Goal: Task Accomplishment & Management: Complete application form

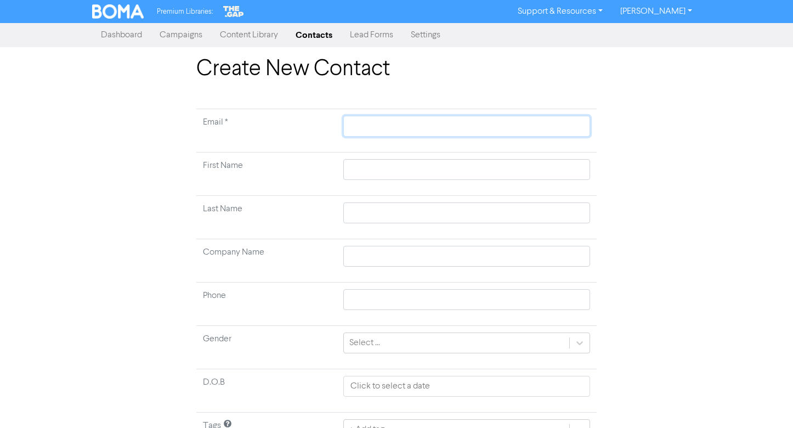
click at [351, 132] on input "text" at bounding box center [467, 126] width 247 height 21
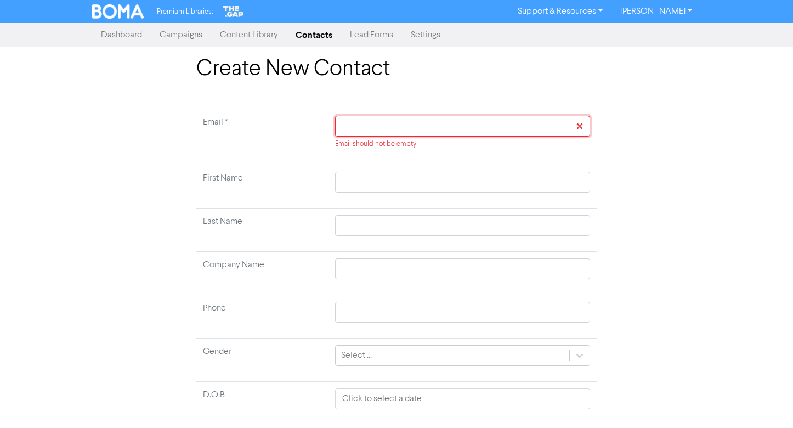
paste input "[PERSON_NAME] <[EMAIL_ADDRESS][DOMAIN_NAME]>"
type input "[PERSON_NAME] <[EMAIL_ADDRESS][DOMAIN_NAME]>"
drag, startPoint x: 380, startPoint y: 127, endPoint x: 238, endPoint y: 127, distance: 141.6
click at [238, 127] on tr "Email * [PERSON_NAME] <[EMAIL_ADDRESS][DOMAIN_NAME]> Should be in email format" at bounding box center [396, 137] width 401 height 56
type input "<[EMAIL_ADDRESS][DOMAIN_NAME]>"
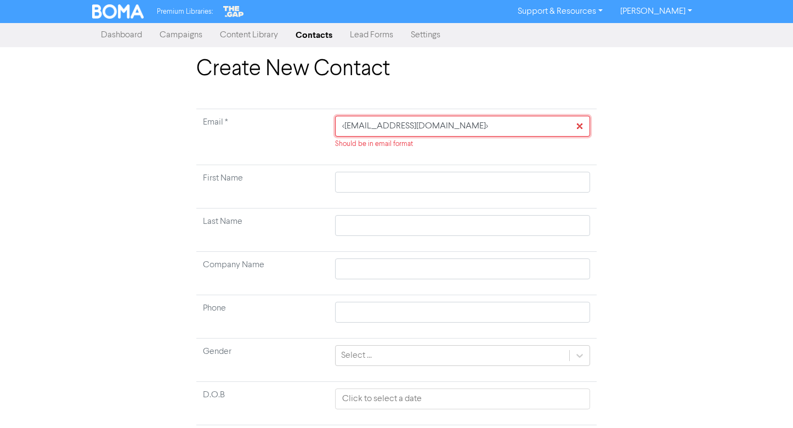
click at [492, 126] on input "<[EMAIL_ADDRESS][DOMAIN_NAME]>" at bounding box center [462, 126] width 255 height 21
type input "<[EMAIL_ADDRESS][DOMAIN_NAME]"
drag, startPoint x: 345, startPoint y: 126, endPoint x: 331, endPoint y: 126, distance: 14.3
click at [331, 126] on td "<[EMAIL_ADDRESS][DOMAIN_NAME] Should be in email format" at bounding box center [463, 137] width 268 height 56
type input "[EMAIL_ADDRESS][DOMAIN_NAME]"
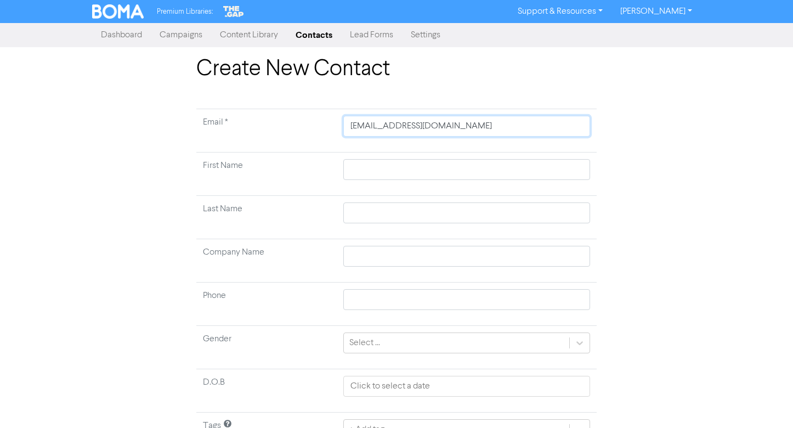
type input "[EMAIL_ADDRESS][DOMAIN_NAME]"
click at [389, 162] on input "text" at bounding box center [467, 169] width 247 height 21
type input "A"
type input "Al"
type input "[PERSON_NAME]"
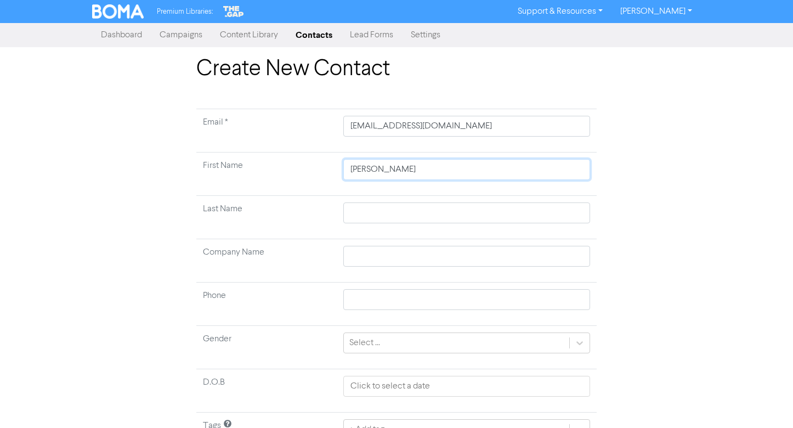
type input "[PERSON_NAME]"
type input "Alicr"
type input "[PERSON_NAME]"
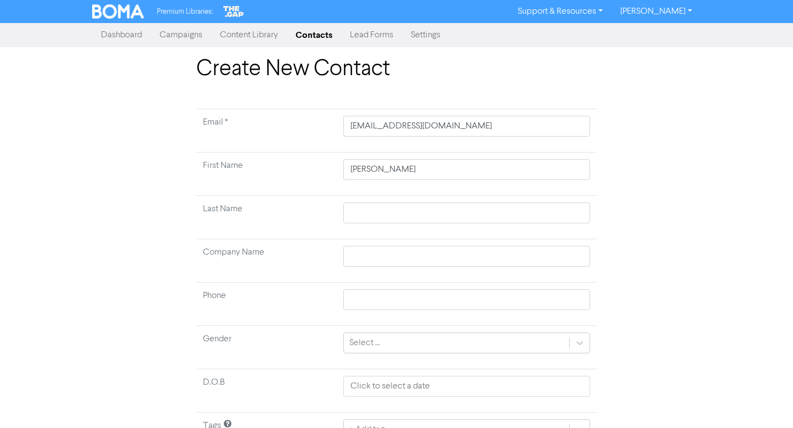
click at [373, 199] on td at bounding box center [467, 217] width 260 height 43
click at [377, 213] on input "text" at bounding box center [467, 212] width 247 height 21
type input "Y"
type input "Ye"
type input "[PERSON_NAME]"
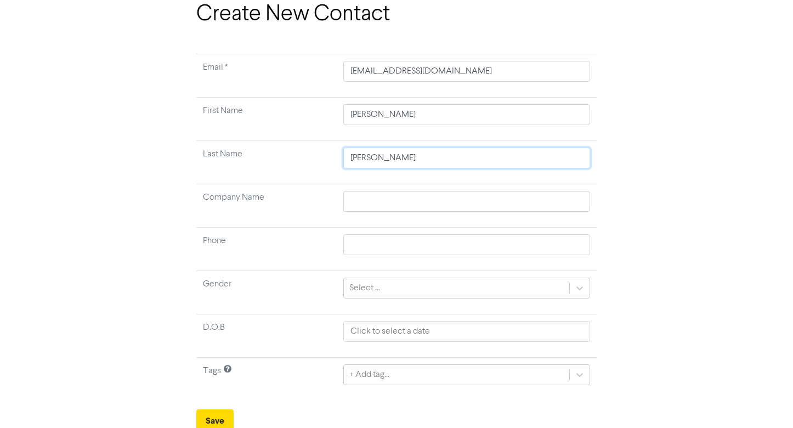
scroll to position [59, 0]
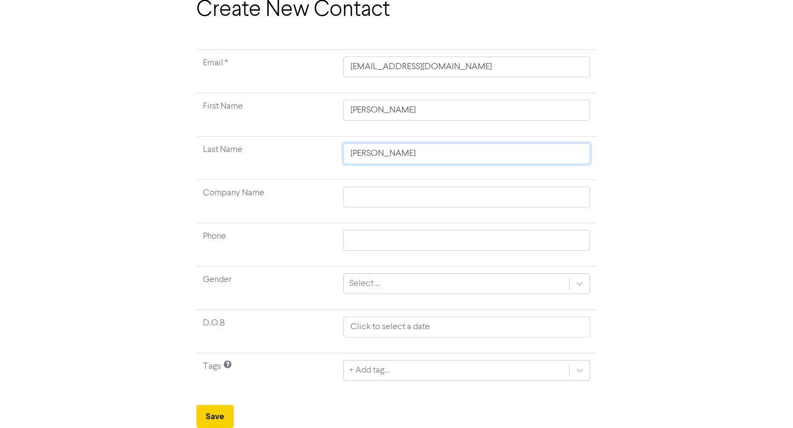
type input "[PERSON_NAME]"
click at [212, 420] on button "Save" at bounding box center [214, 416] width 37 height 23
